Goal: Task Accomplishment & Management: Use online tool/utility

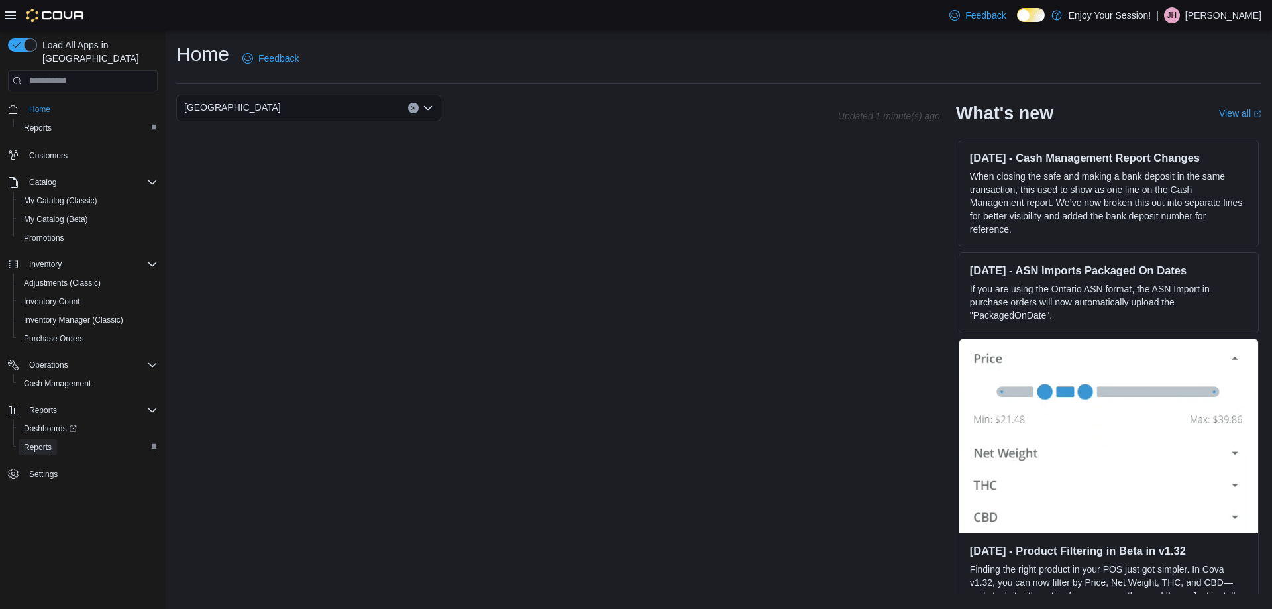
click at [49, 442] on span "Reports" at bounding box center [38, 447] width 28 height 11
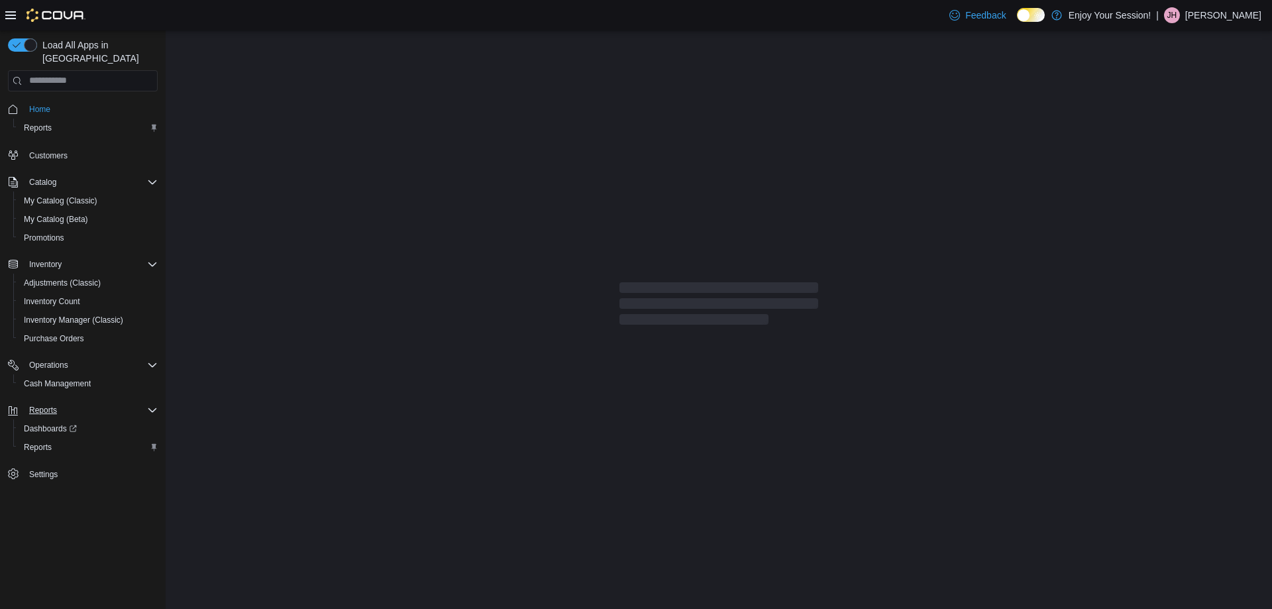
click at [145, 402] on div "Reports" at bounding box center [91, 410] width 134 height 16
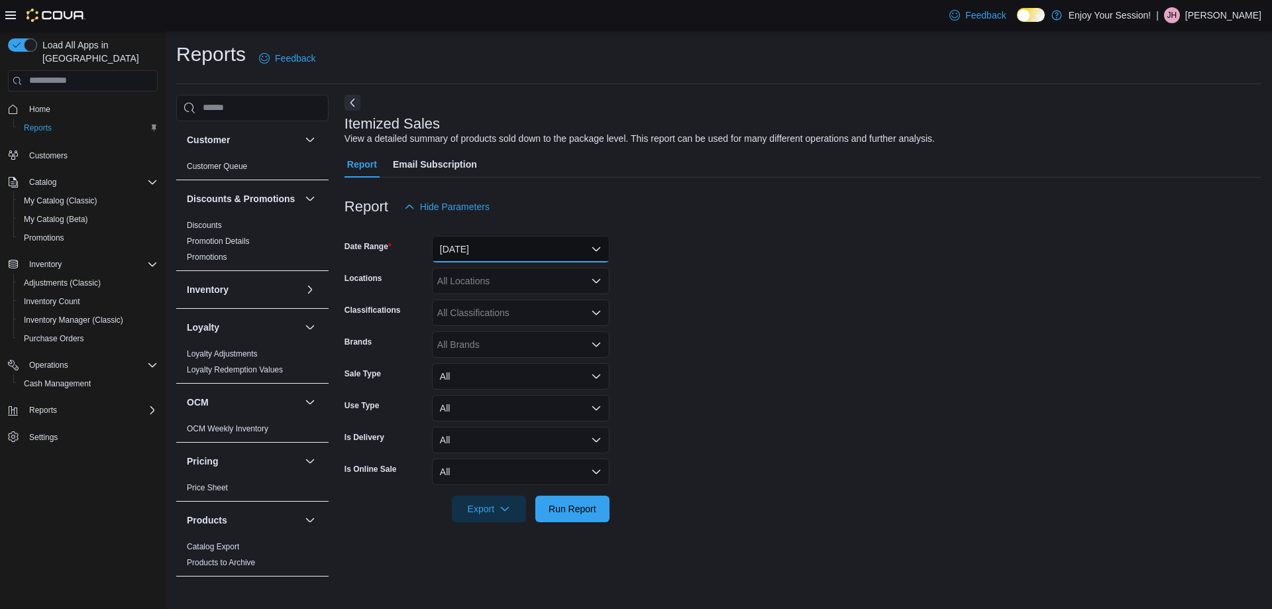
click at [487, 245] on button "[DATE]" at bounding box center [521, 249] width 178 height 27
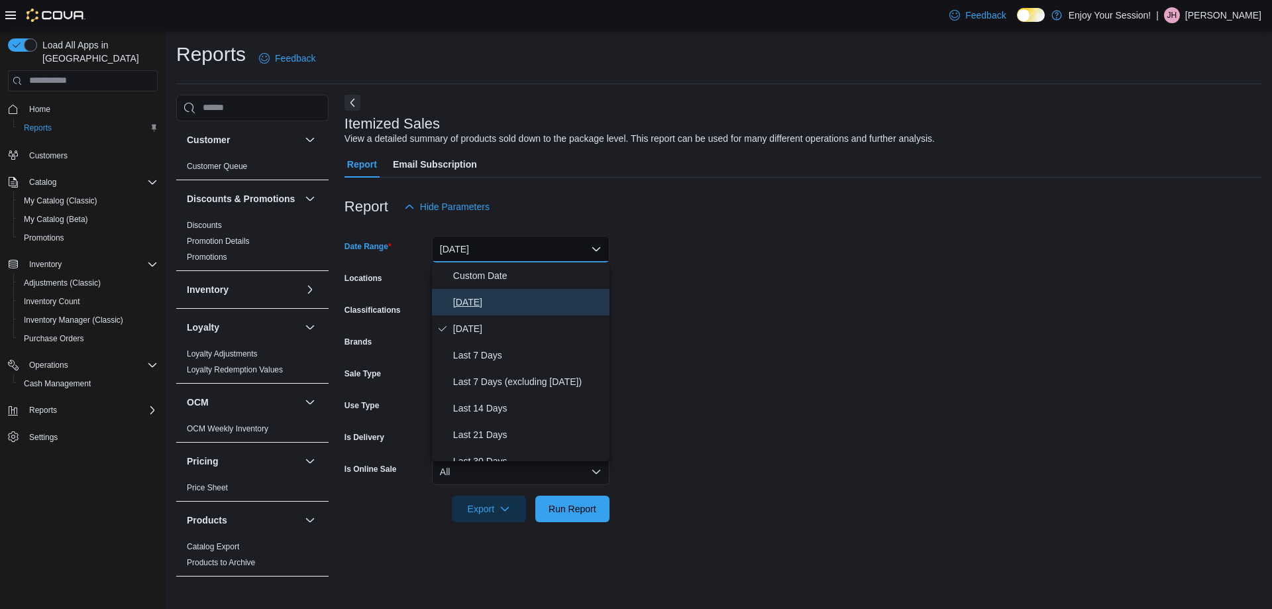
click at [493, 303] on span "[DATE]" at bounding box center [528, 302] width 151 height 16
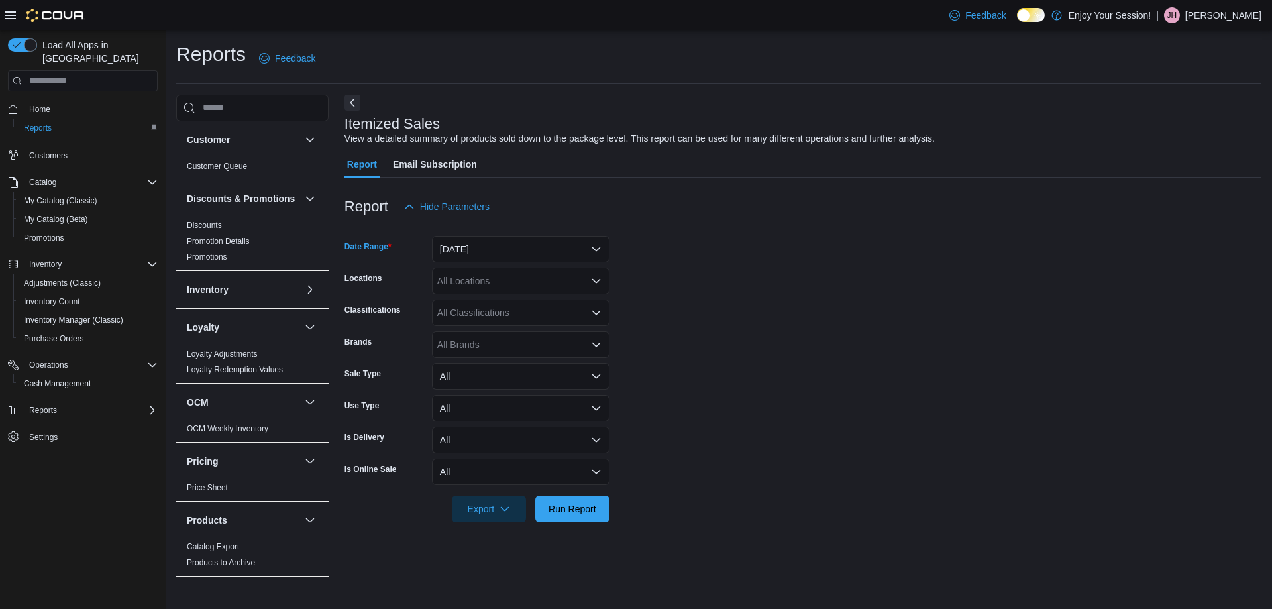
click at [490, 282] on div "All Locations" at bounding box center [521, 281] width 178 height 27
type input "***"
click at [492, 297] on span "[GEOGRAPHIC_DATA]" at bounding box center [509, 303] width 97 height 13
click at [817, 290] on form "Date Range [DATE] Locations [GEOGRAPHIC_DATA] Classifications All Classificatio…" at bounding box center [803, 371] width 917 height 302
click at [596, 504] on span "Run Report" at bounding box center [572, 508] width 58 height 27
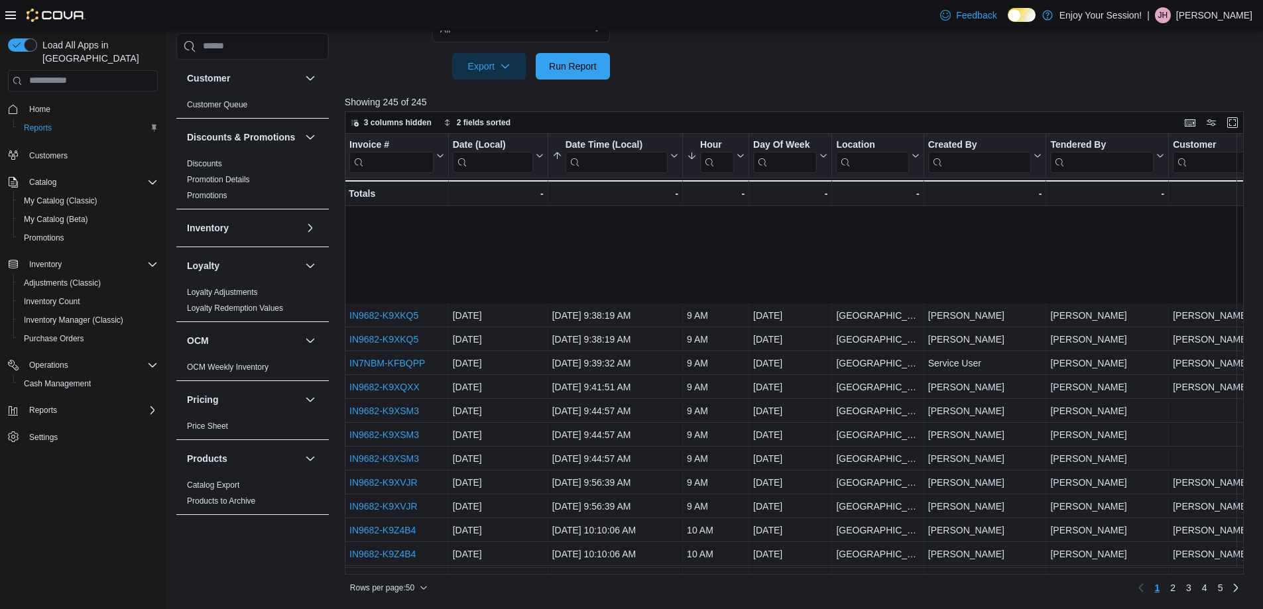
scroll to position [265, 0]
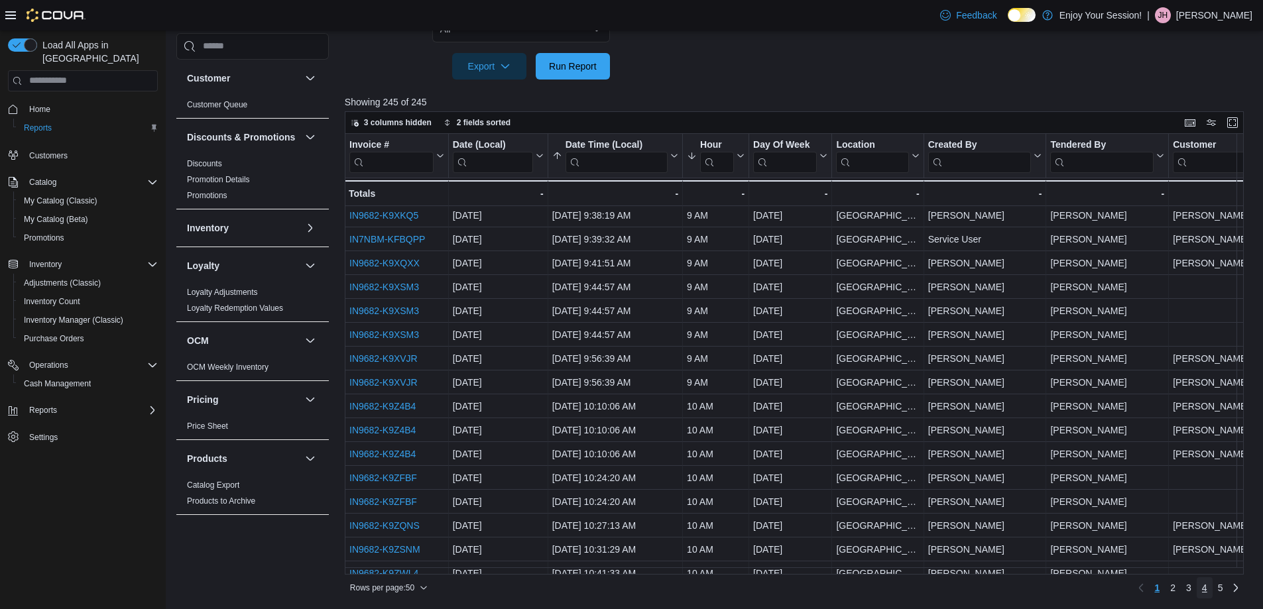
click at [1207, 591] on span "4" at bounding box center [1204, 587] width 5 height 13
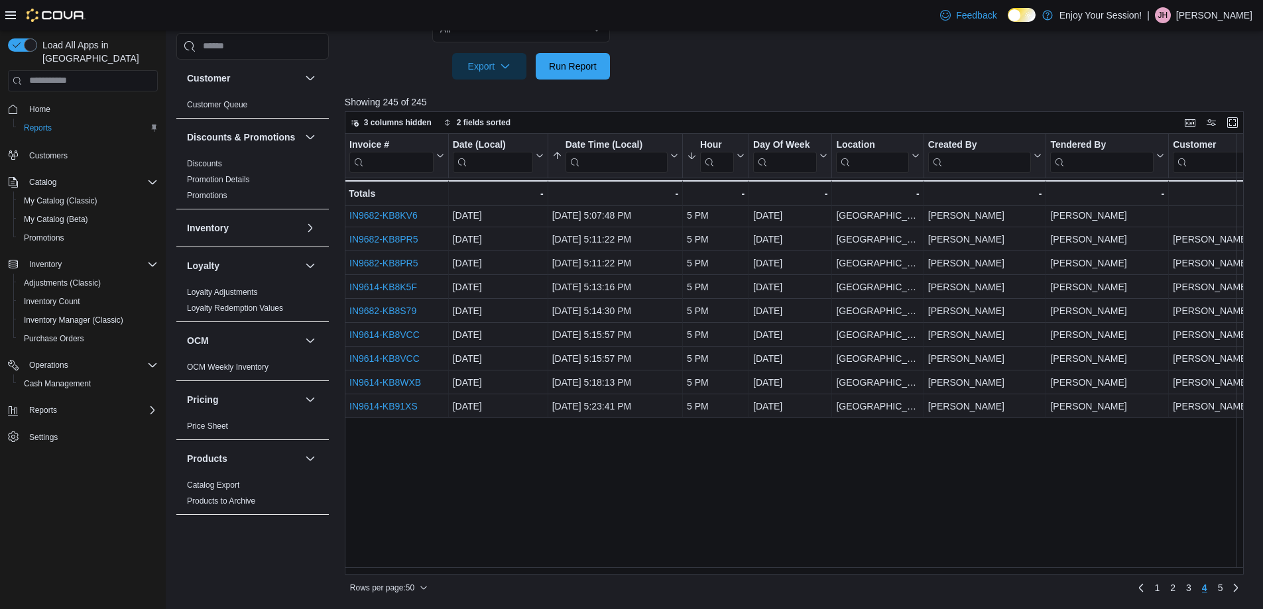
scroll to position [0, 0]
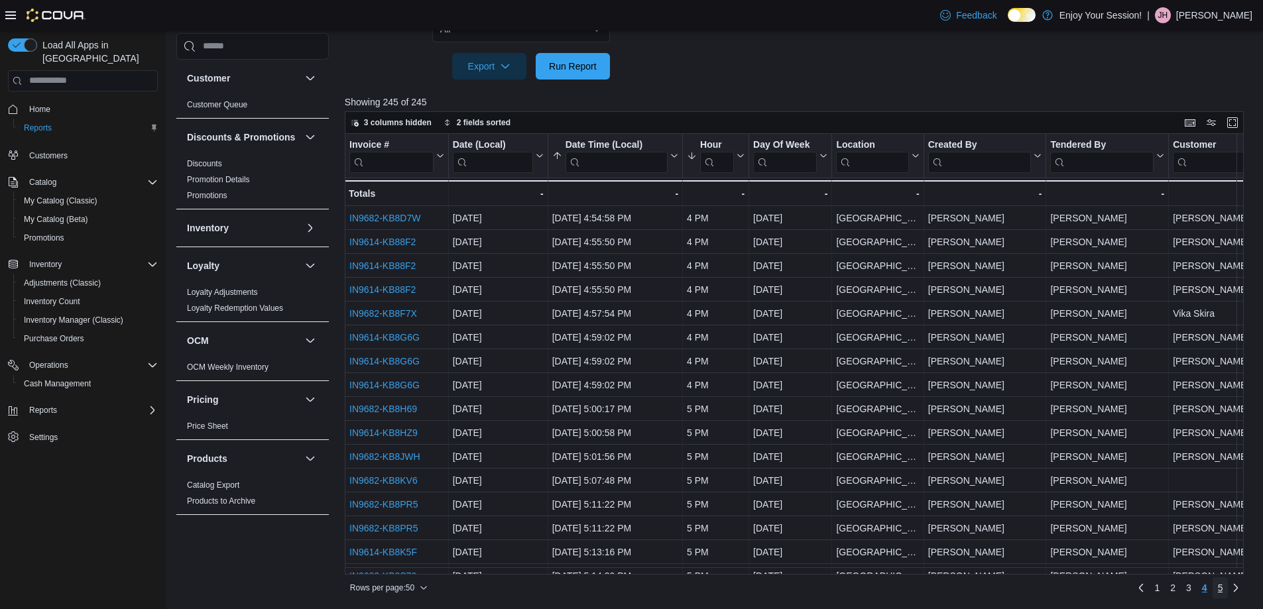
click at [1226, 587] on link "5" at bounding box center [1220, 587] width 16 height 21
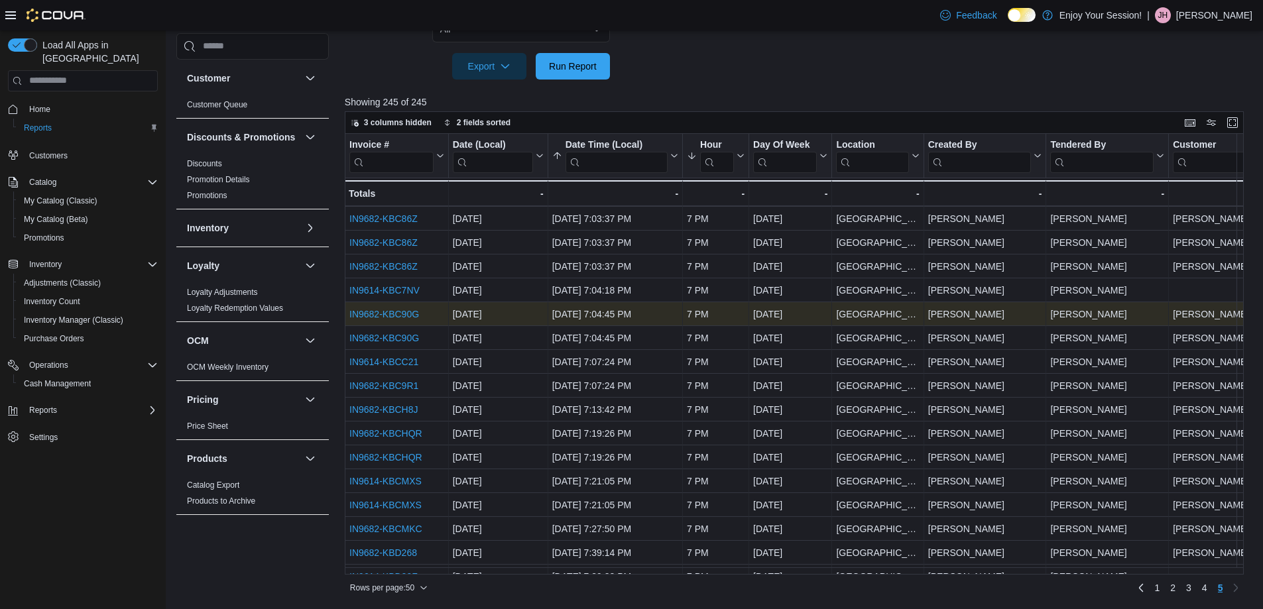
scroll to position [398, 0]
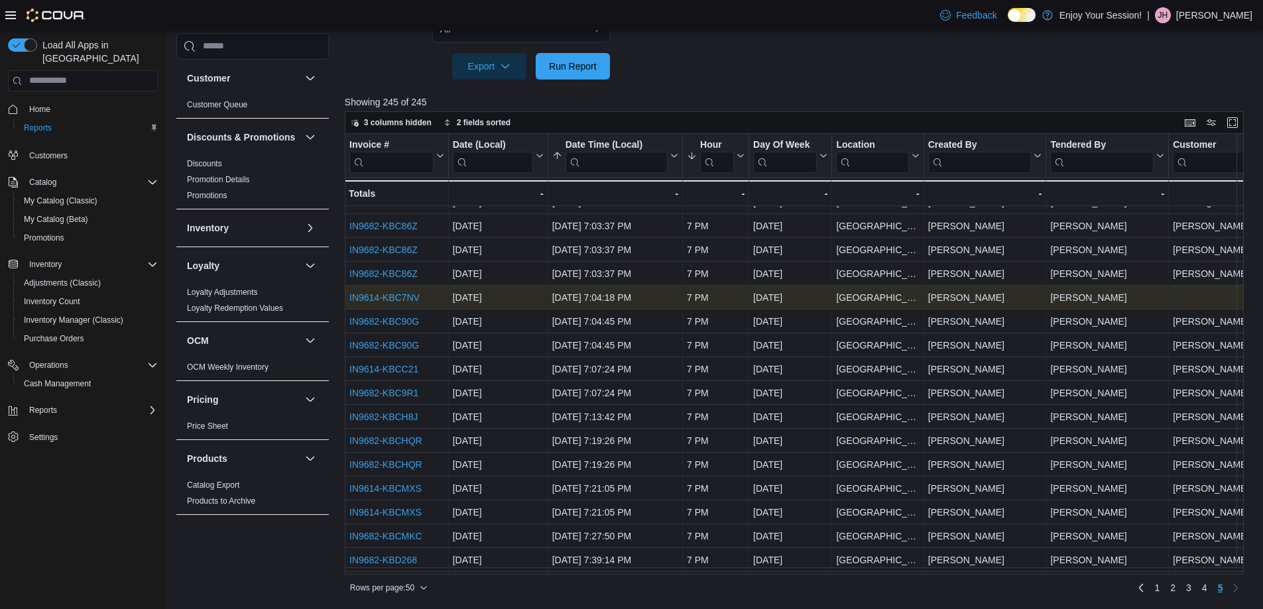
click at [385, 300] on link "IN9614-KBC7NV" at bounding box center [384, 297] width 70 height 11
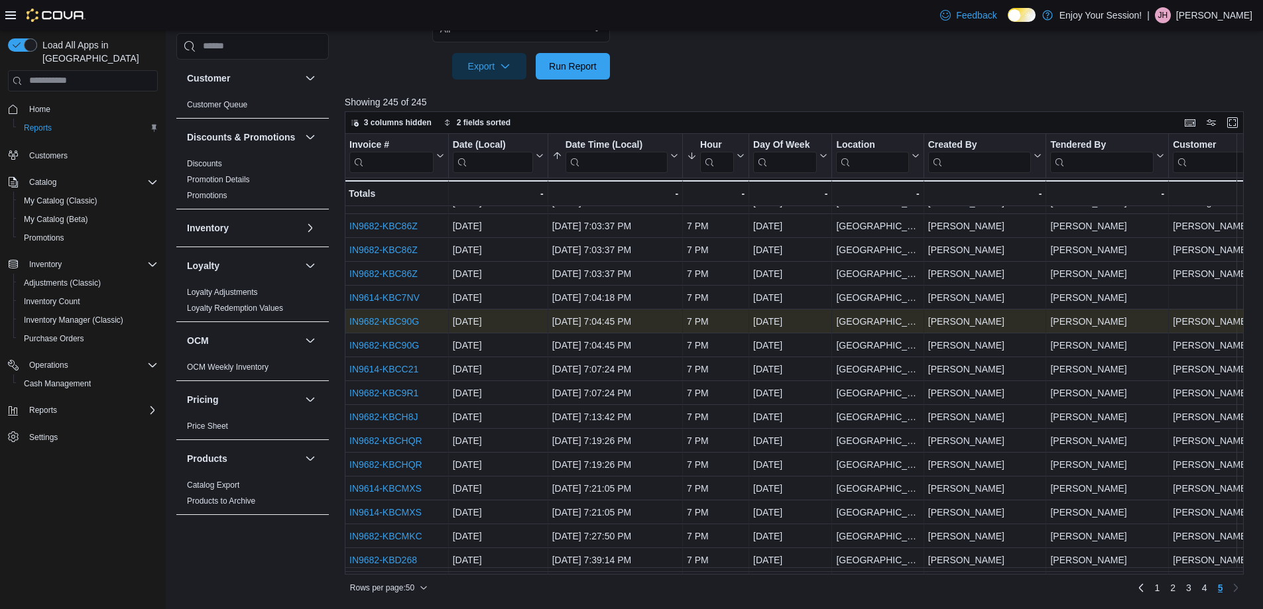
click at [404, 321] on link "IN9682-KBC90G" at bounding box center [384, 321] width 70 height 11
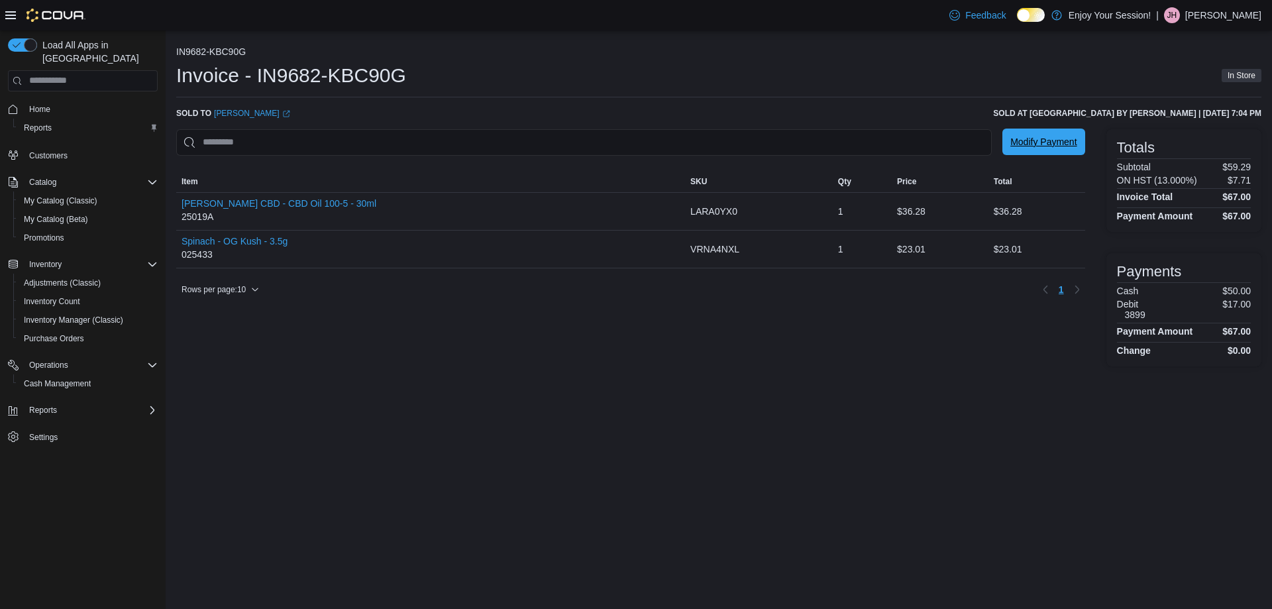
click at [1027, 151] on span "Modify Payment" at bounding box center [1044, 142] width 66 height 27
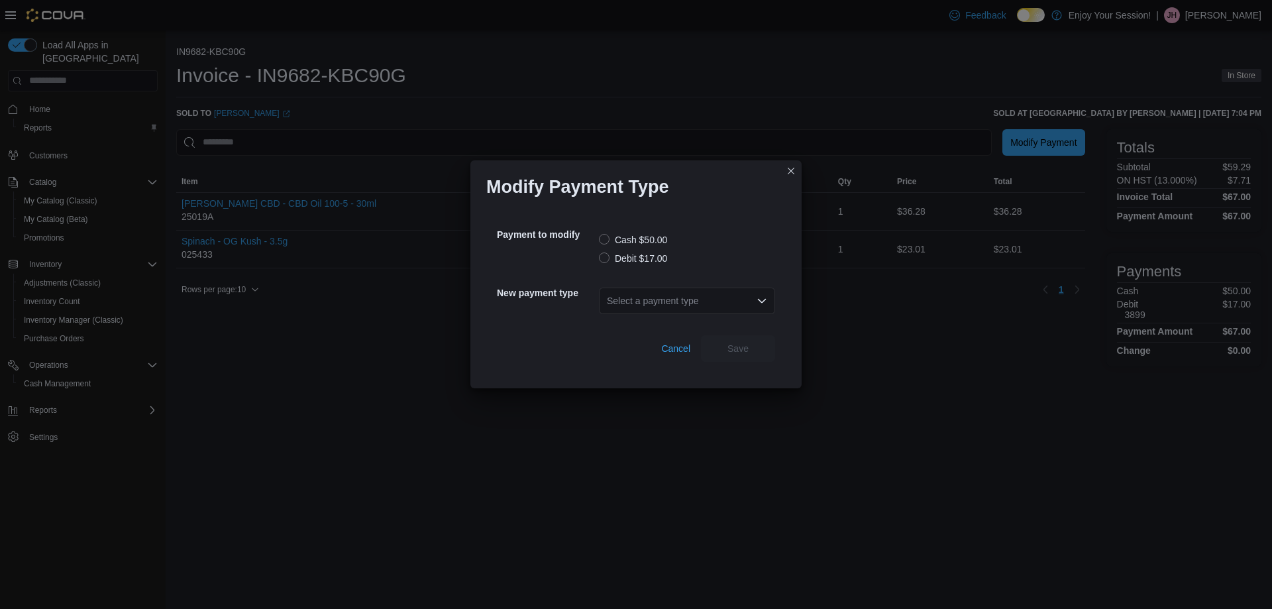
click at [604, 262] on label "Debit $17.00" at bounding box center [633, 259] width 68 height 16
click at [751, 301] on div "Select a payment type" at bounding box center [687, 301] width 176 height 27
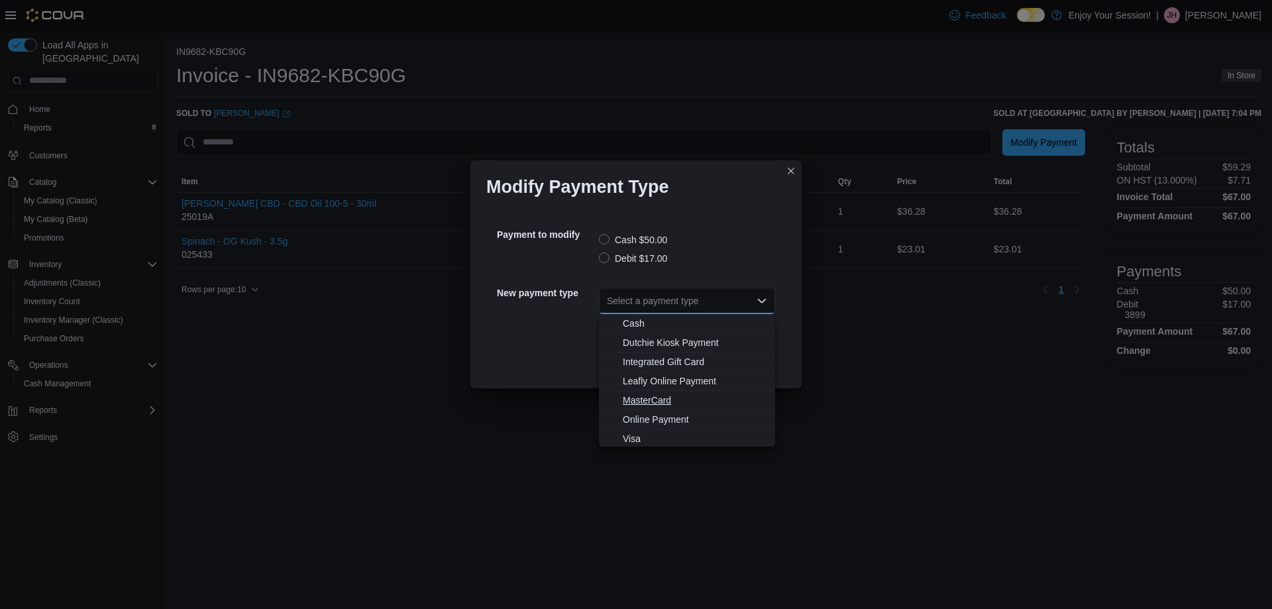
click at [658, 399] on span "MasterCard" at bounding box center [695, 400] width 144 height 13
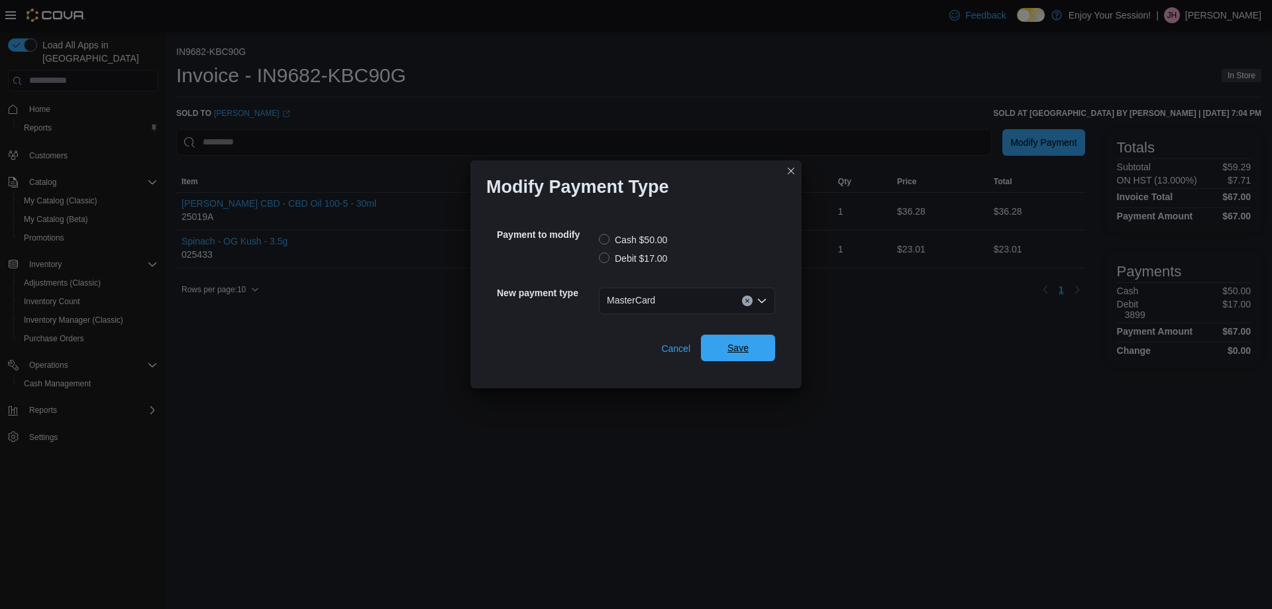
click at [746, 354] on span "Save" at bounding box center [738, 347] width 21 height 13
